Goal: Information Seeking & Learning: Compare options

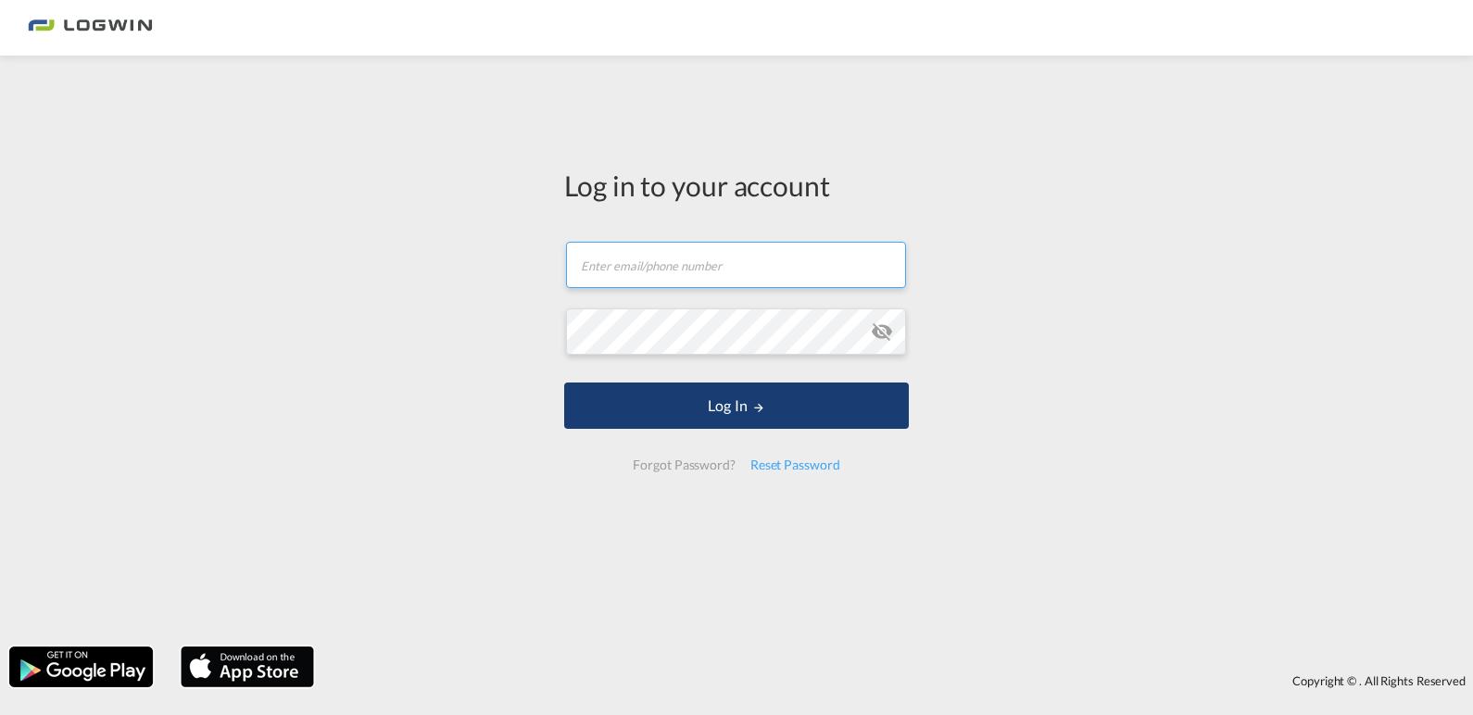
type input "[PERSON_NAME][EMAIL_ADDRESS][PERSON_NAME][DOMAIN_NAME]"
click at [762, 414] on button "Log In" at bounding box center [736, 406] width 345 height 46
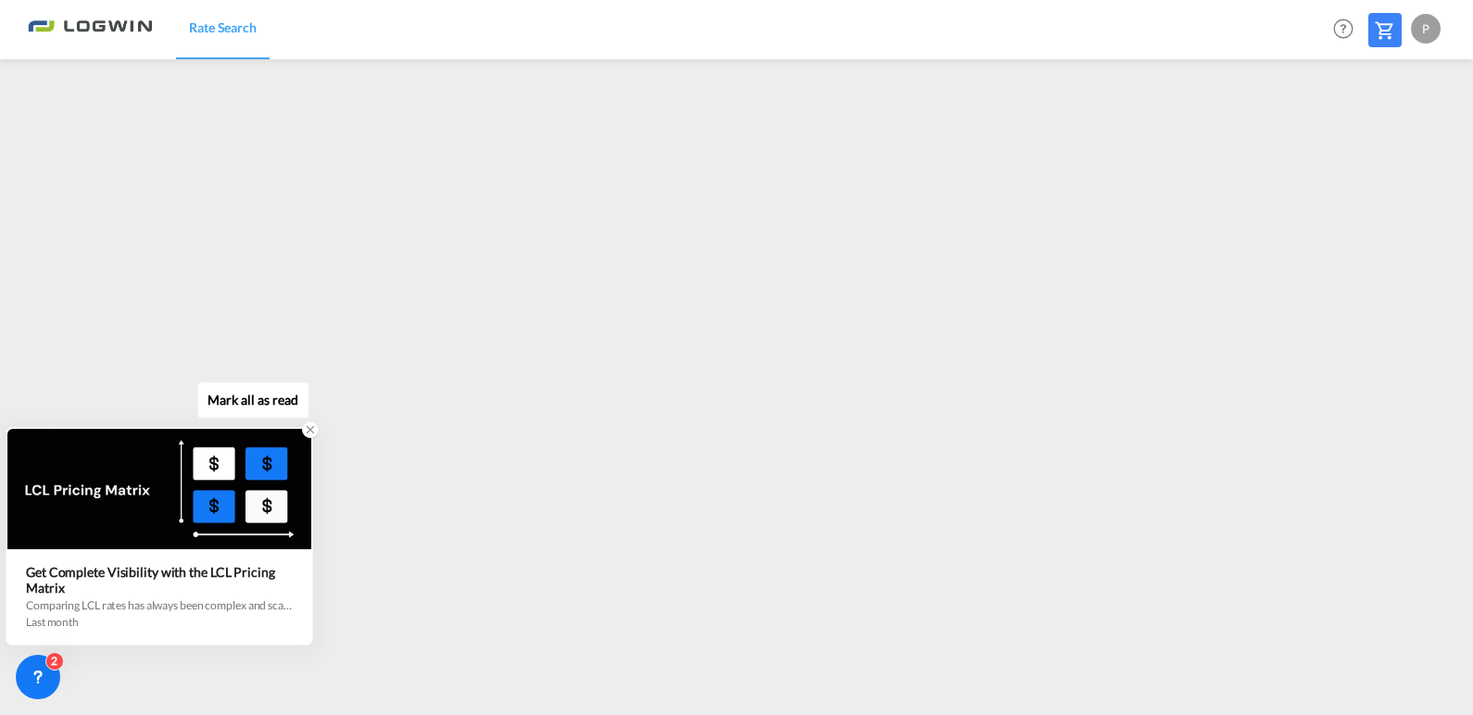
click at [309, 436] on icon at bounding box center [310, 429] width 13 height 13
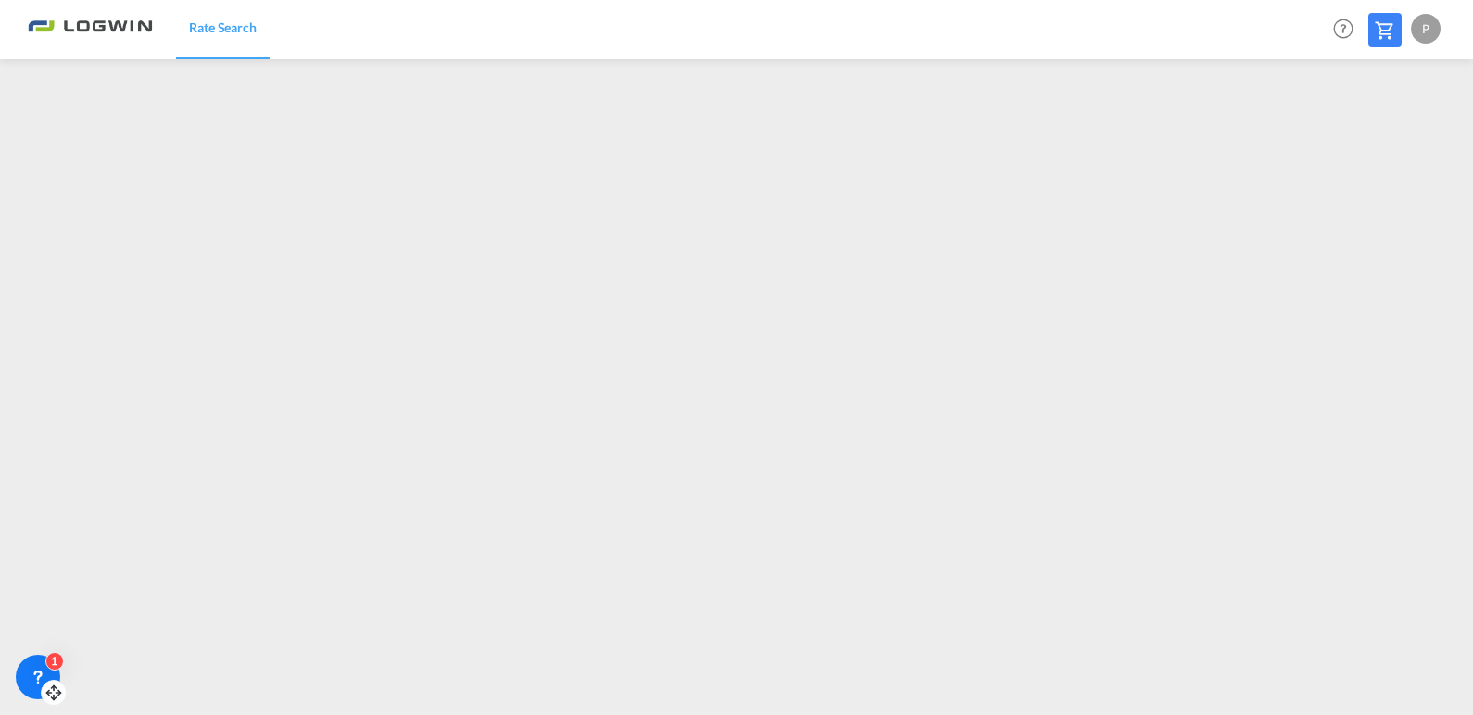
click at [38, 675] on icon at bounding box center [38, 677] width 19 height 19
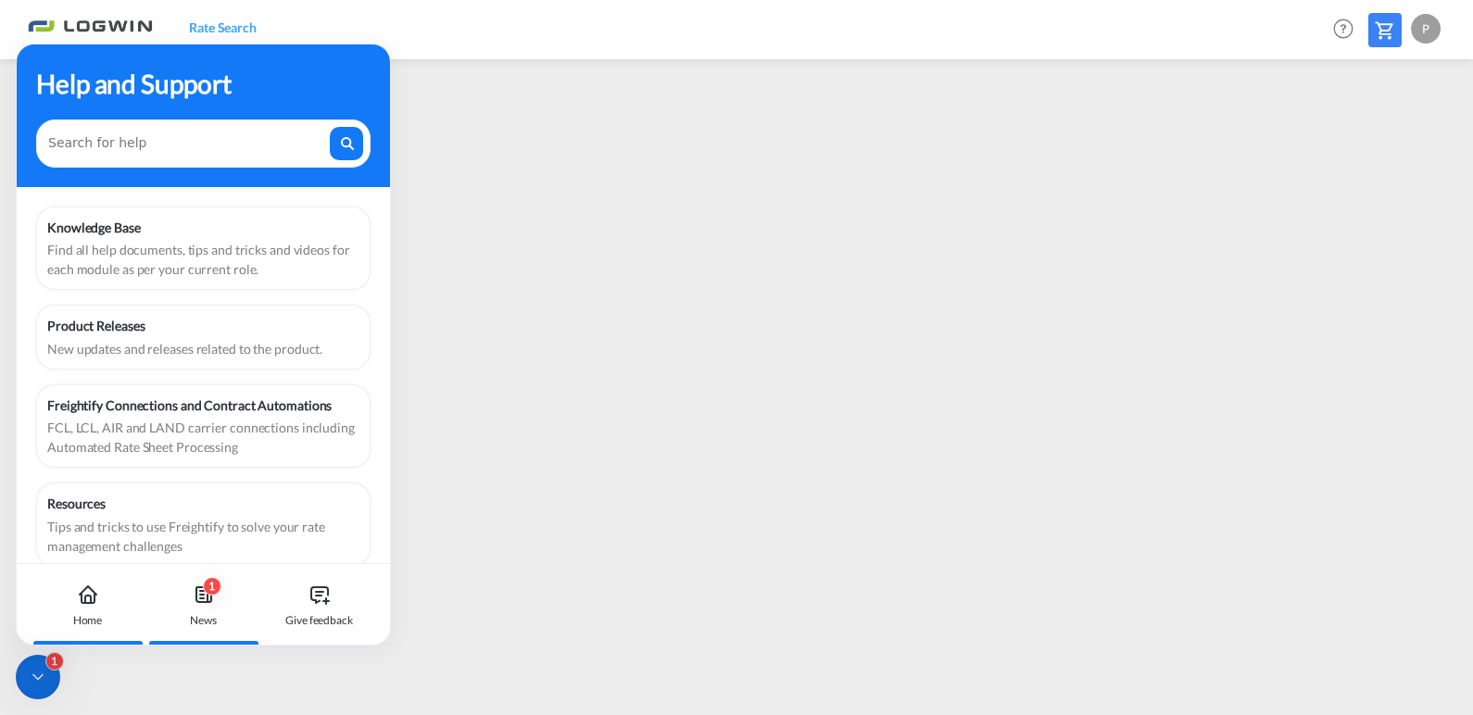
click at [205, 597] on icon at bounding box center [204, 595] width 22 height 22
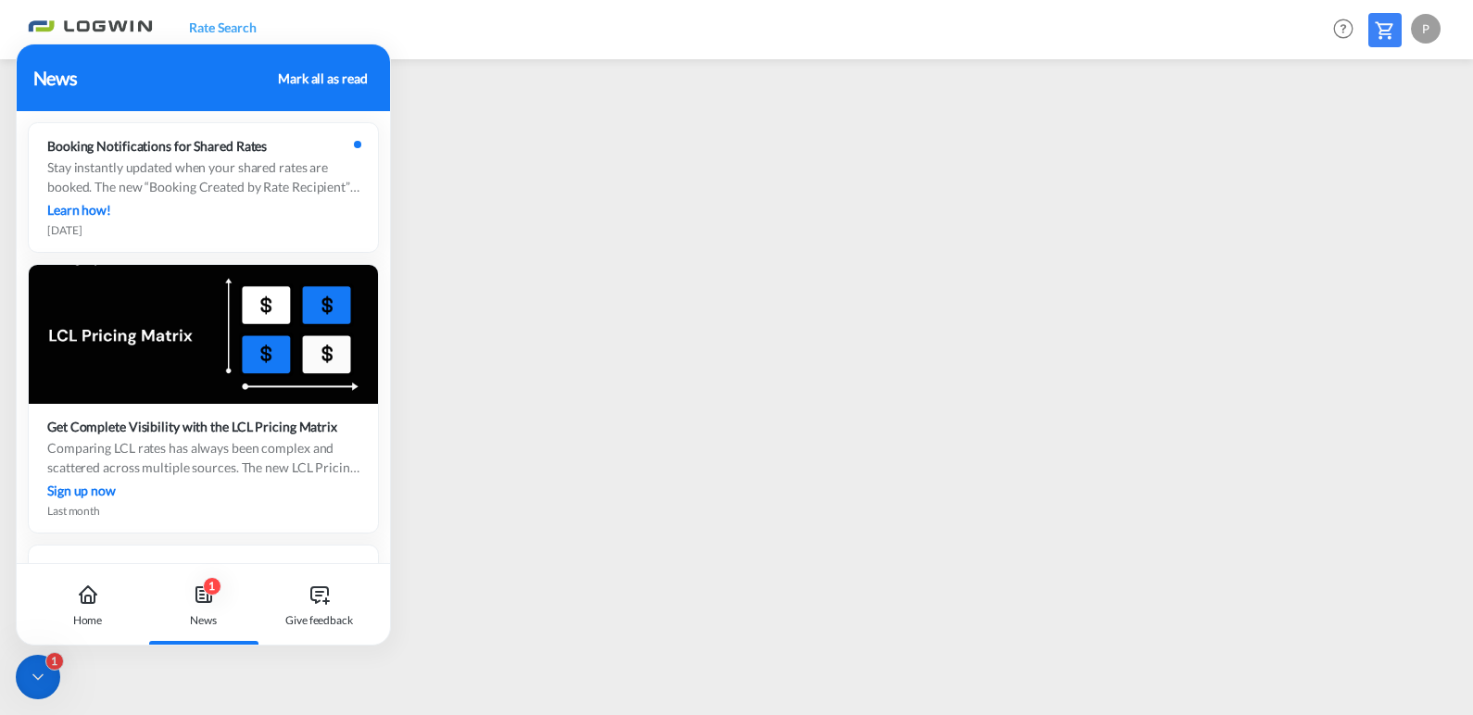
click at [317, 75] on div "Mark all as read" at bounding box center [322, 78] width 89 height 19
click at [39, 673] on icon at bounding box center [38, 677] width 19 height 19
